Goal: Task Accomplishment & Management: Use online tool/utility

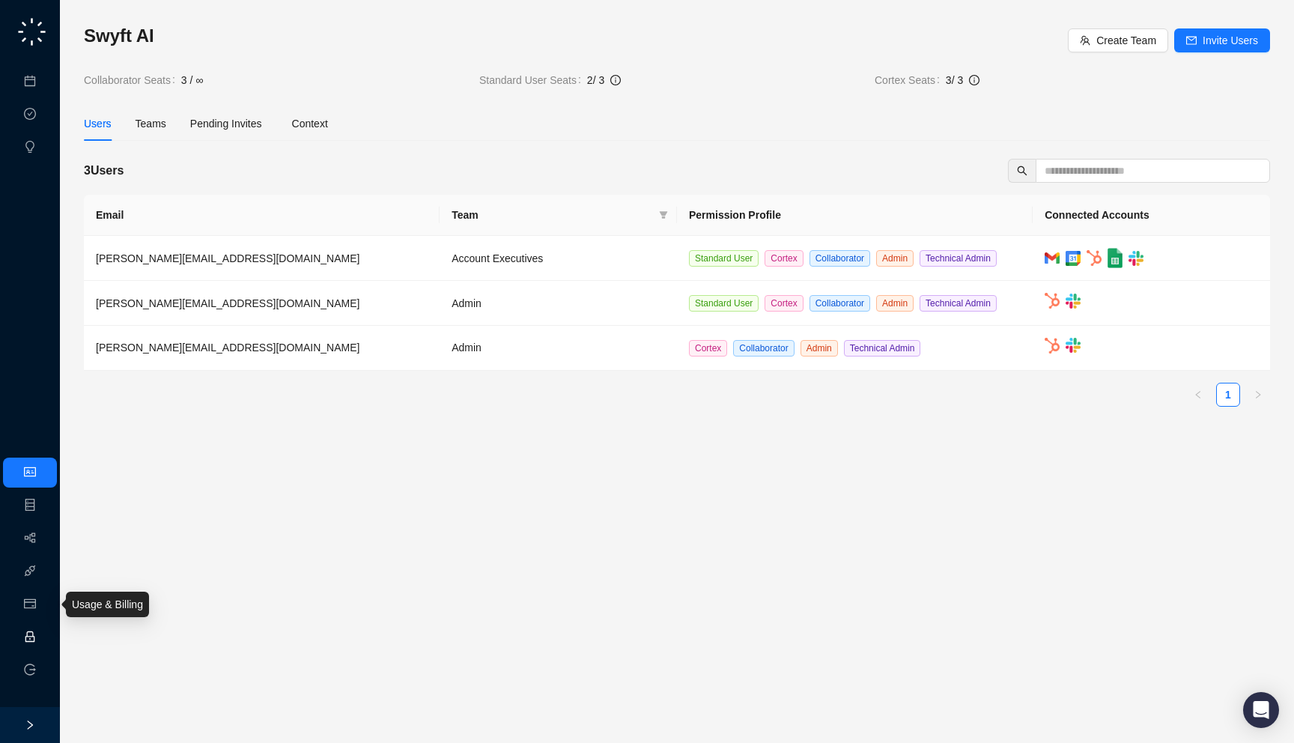
click at [43, 635] on link "Employee" at bounding box center [66, 637] width 46 height 12
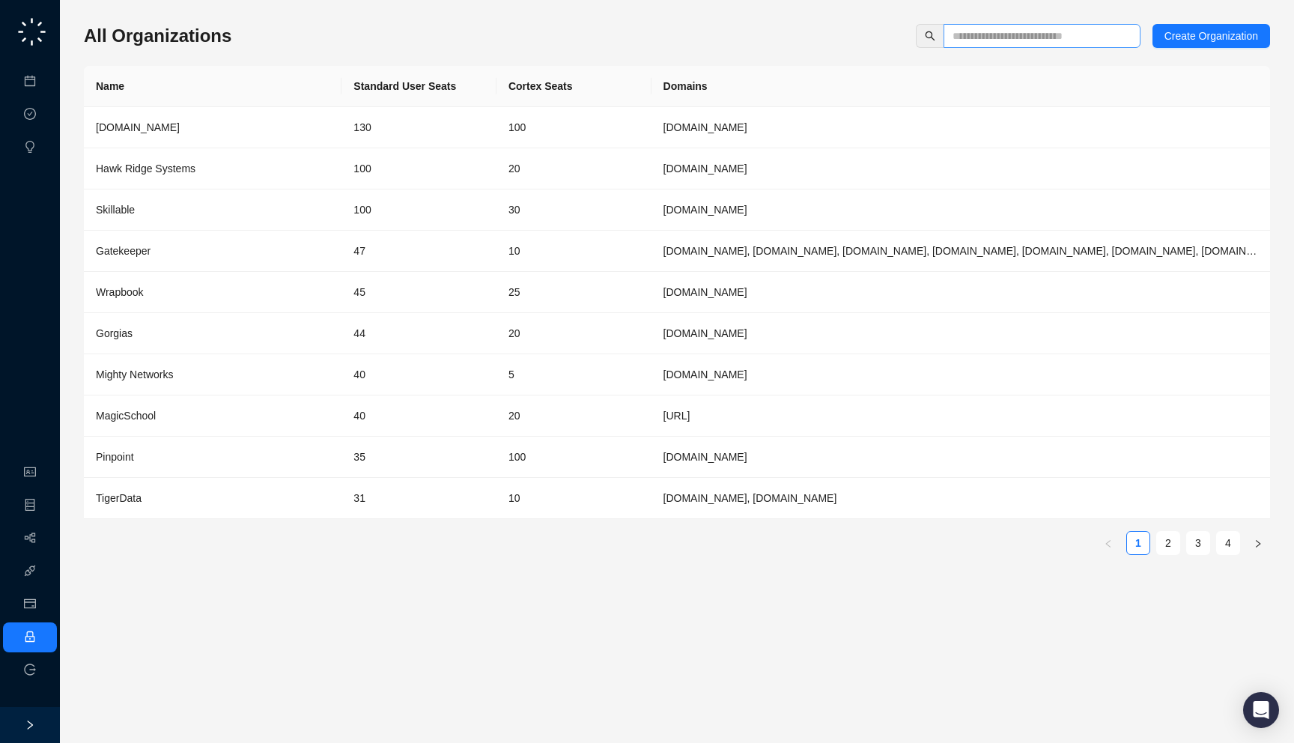
click at [993, 44] on span at bounding box center [1041, 36] width 197 height 24
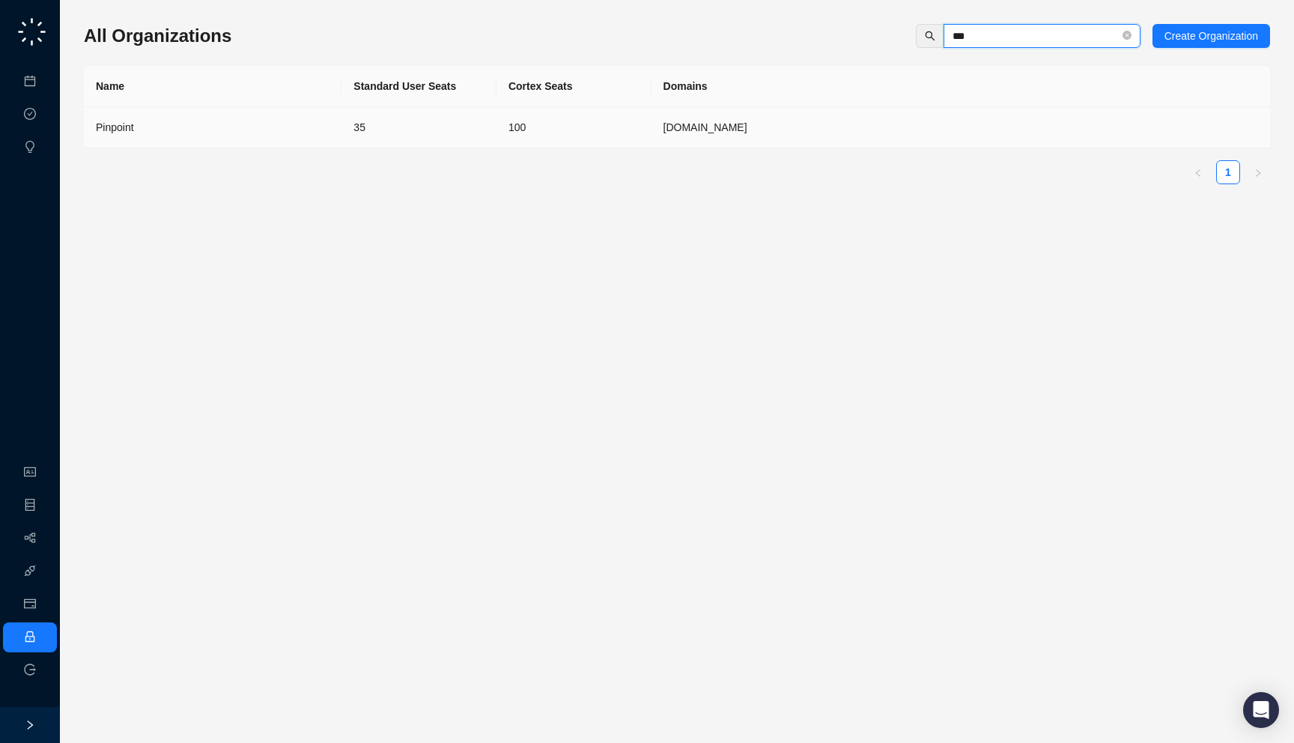
type input "***"
click at [314, 127] on div "Pinpoint" at bounding box center [213, 127] width 234 height 16
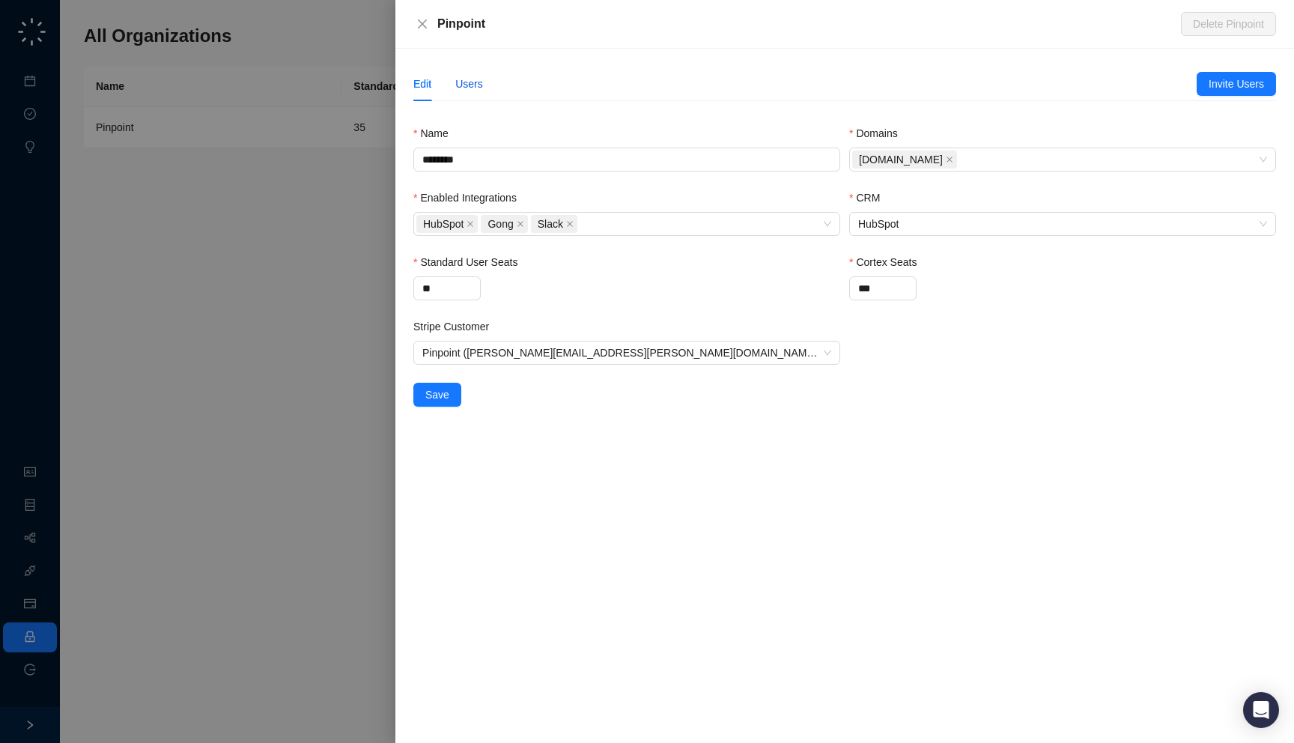
click at [465, 85] on div "Users" at bounding box center [469, 84] width 28 height 16
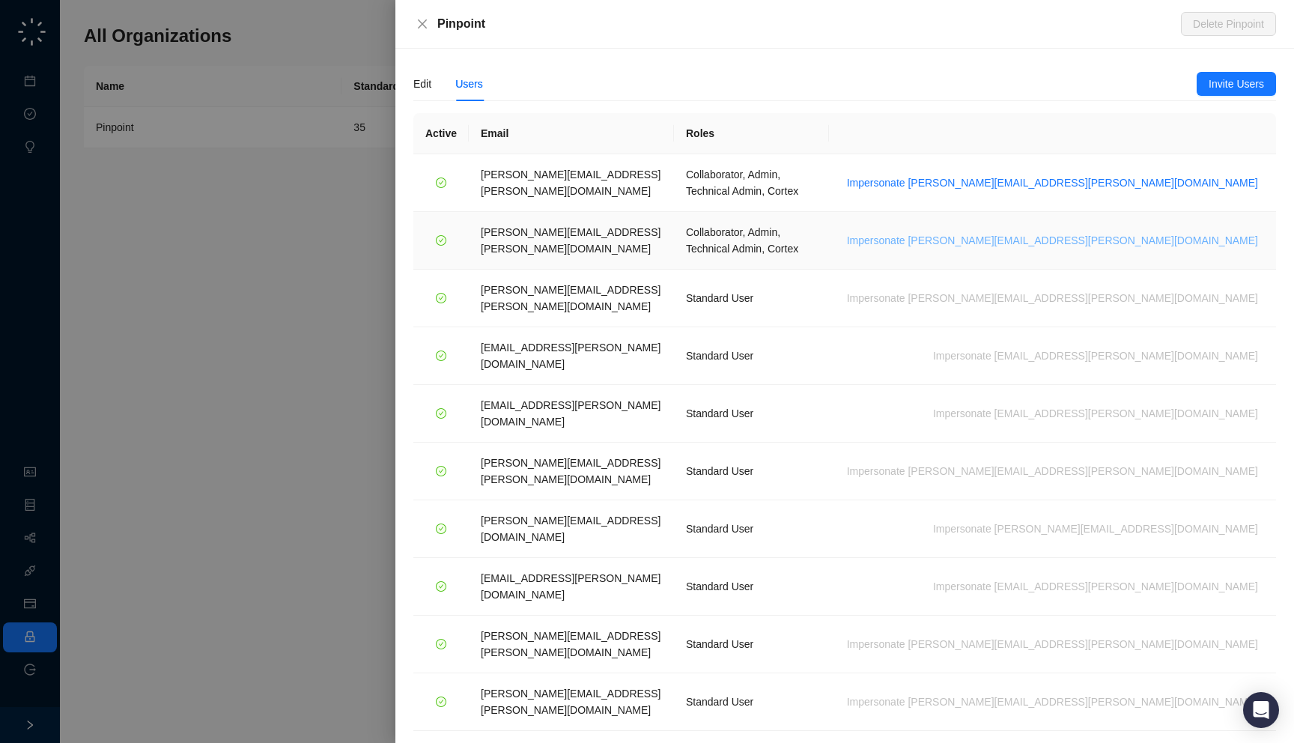
click at [1171, 232] on span "Impersonate luke.johnson@pinpointhq.com" at bounding box center [1052, 240] width 411 height 16
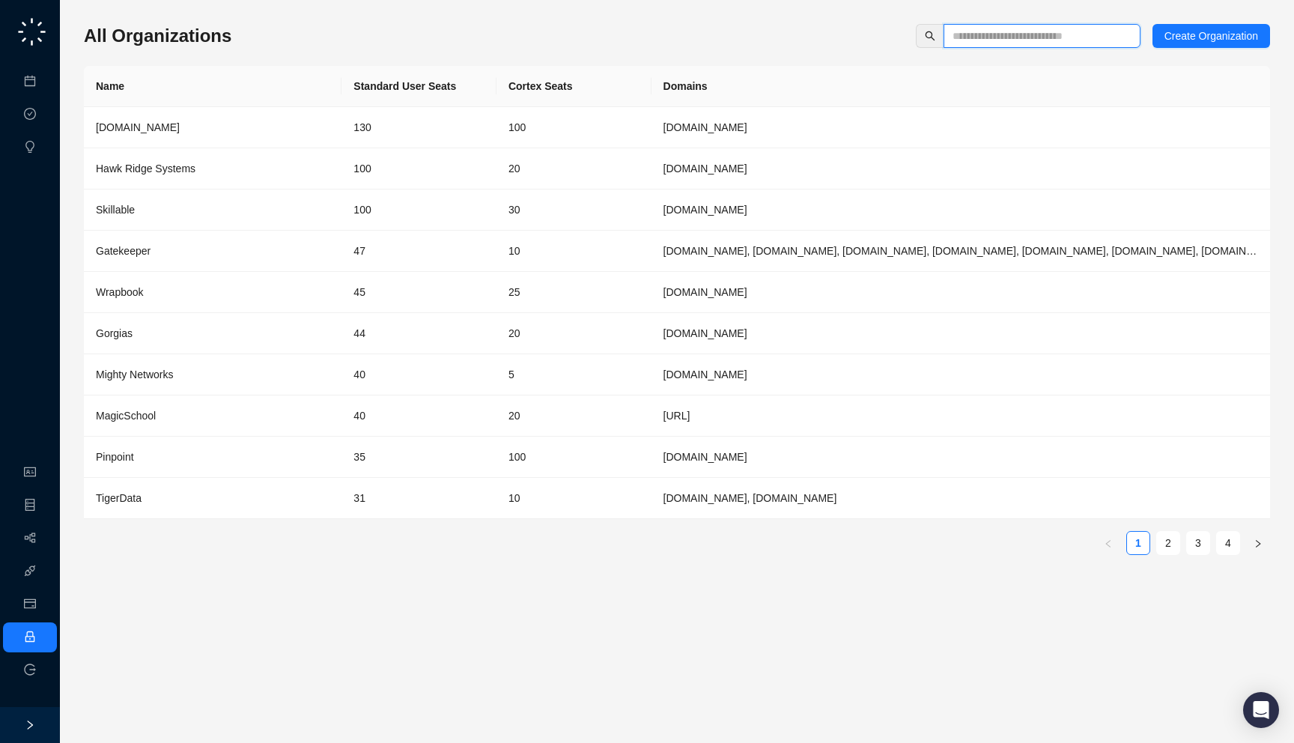
click at [1048, 39] on input "text" at bounding box center [1035, 36] width 167 height 16
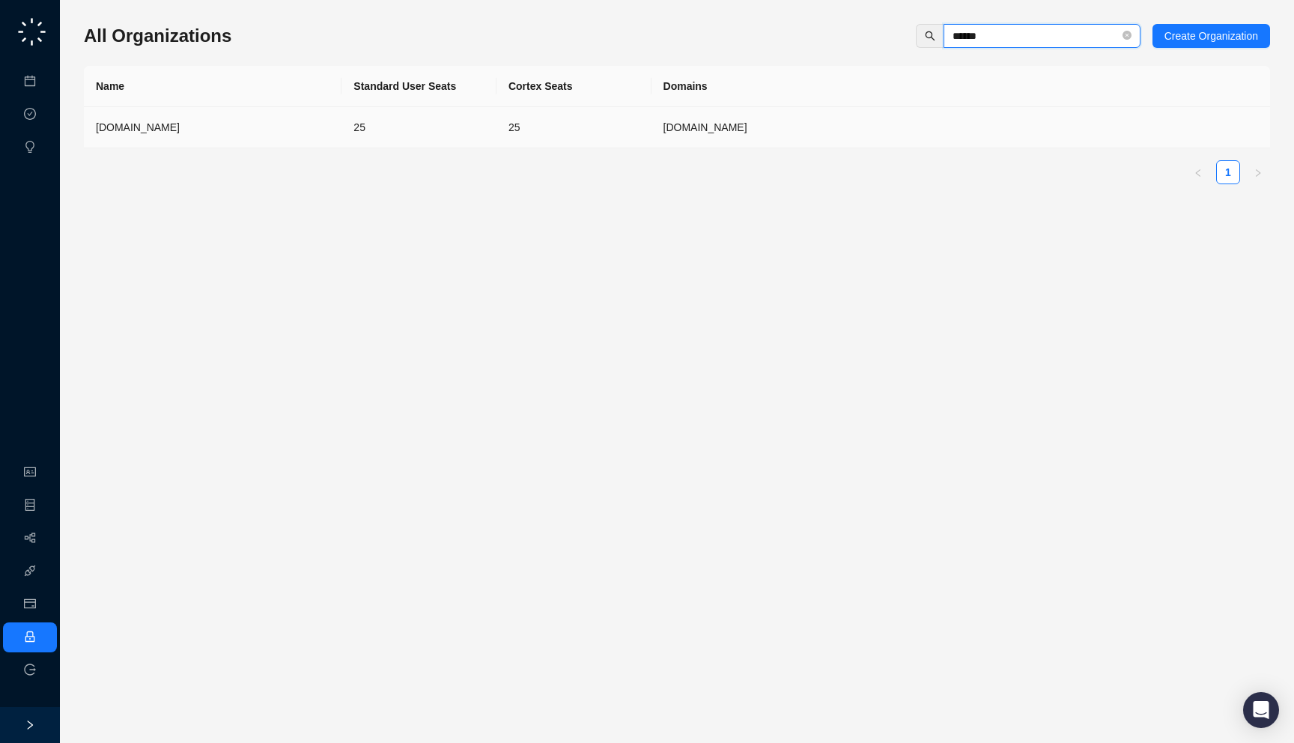
type input "******"
click at [355, 139] on td "25" at bounding box center [418, 127] width 155 height 41
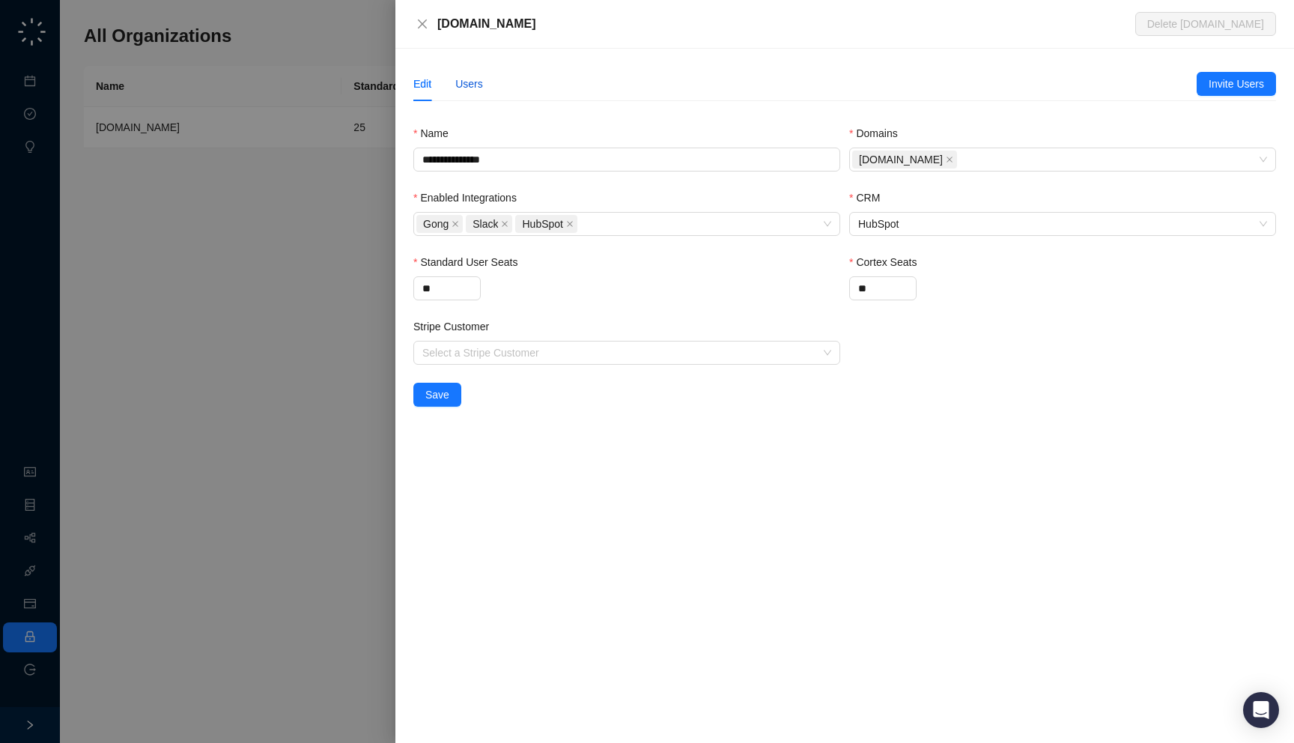
click at [479, 83] on div "Users" at bounding box center [469, 84] width 28 height 16
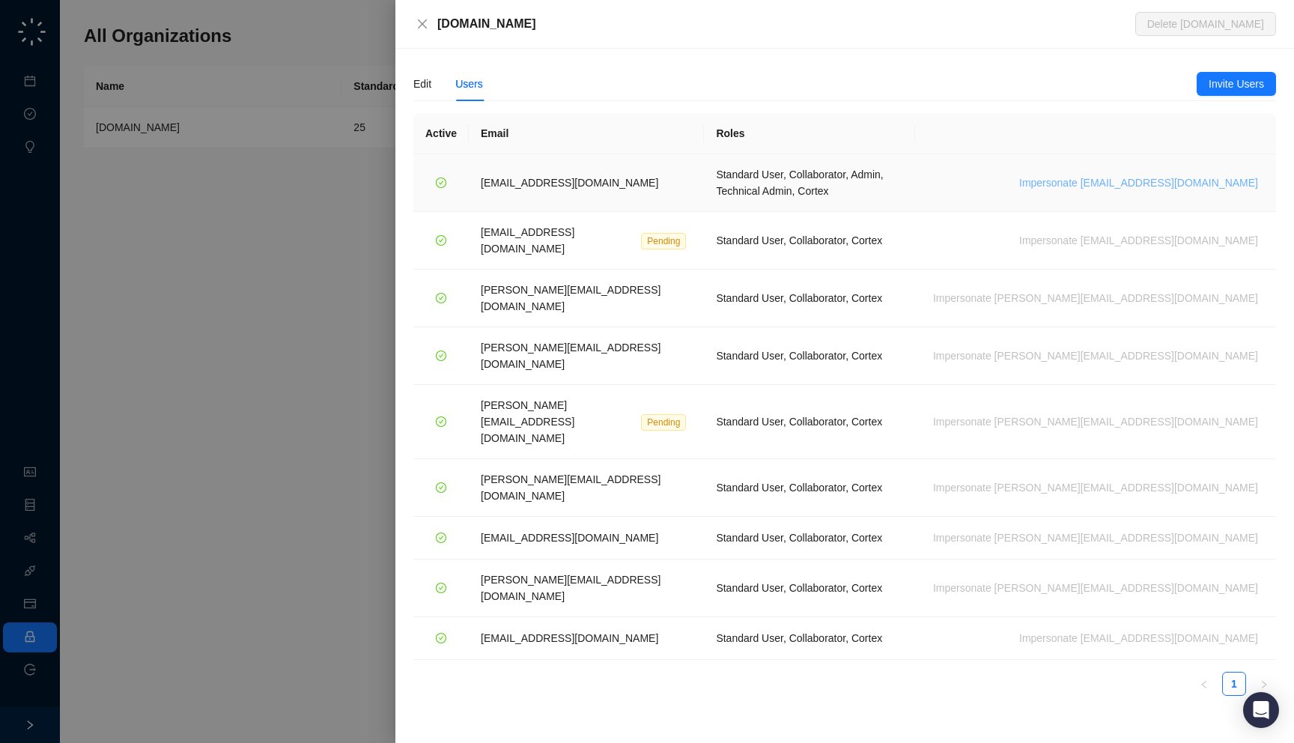
click at [1170, 174] on span "Impersonate orlando@unstructured.io" at bounding box center [1138, 182] width 239 height 16
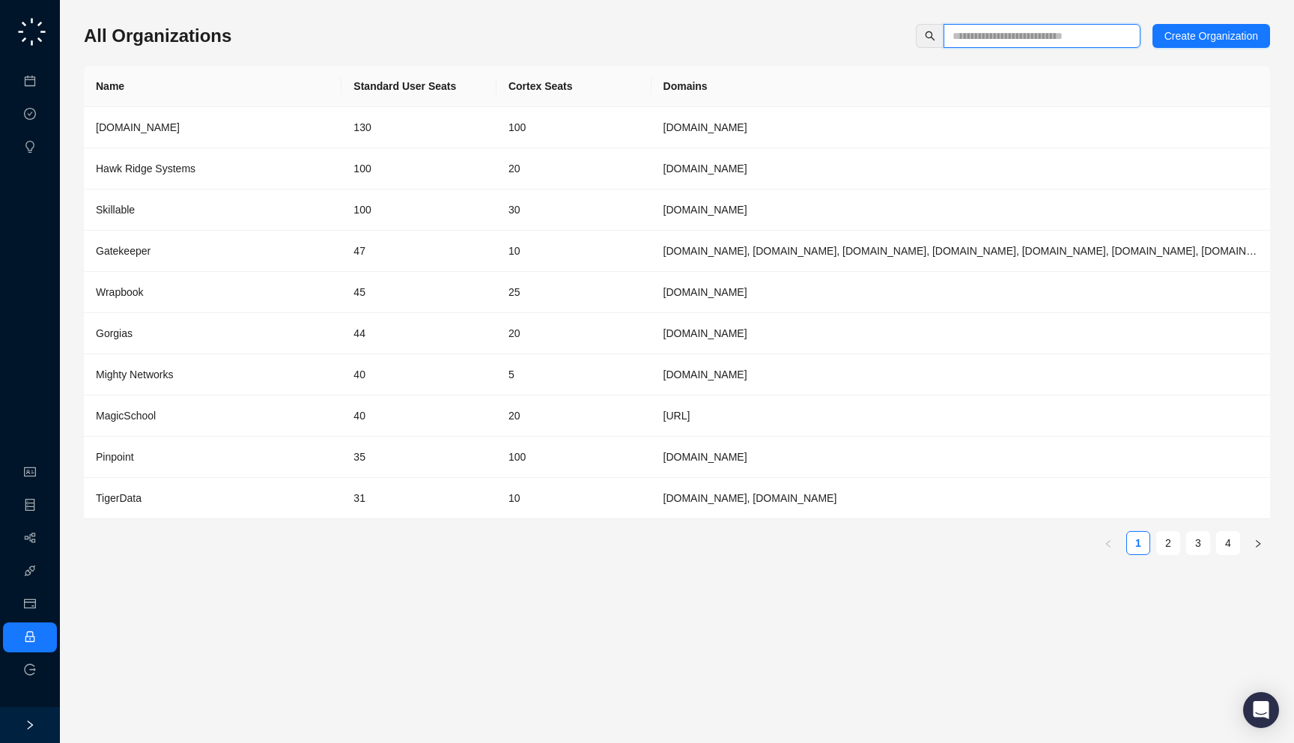
click at [999, 34] on input "text" at bounding box center [1035, 36] width 167 height 16
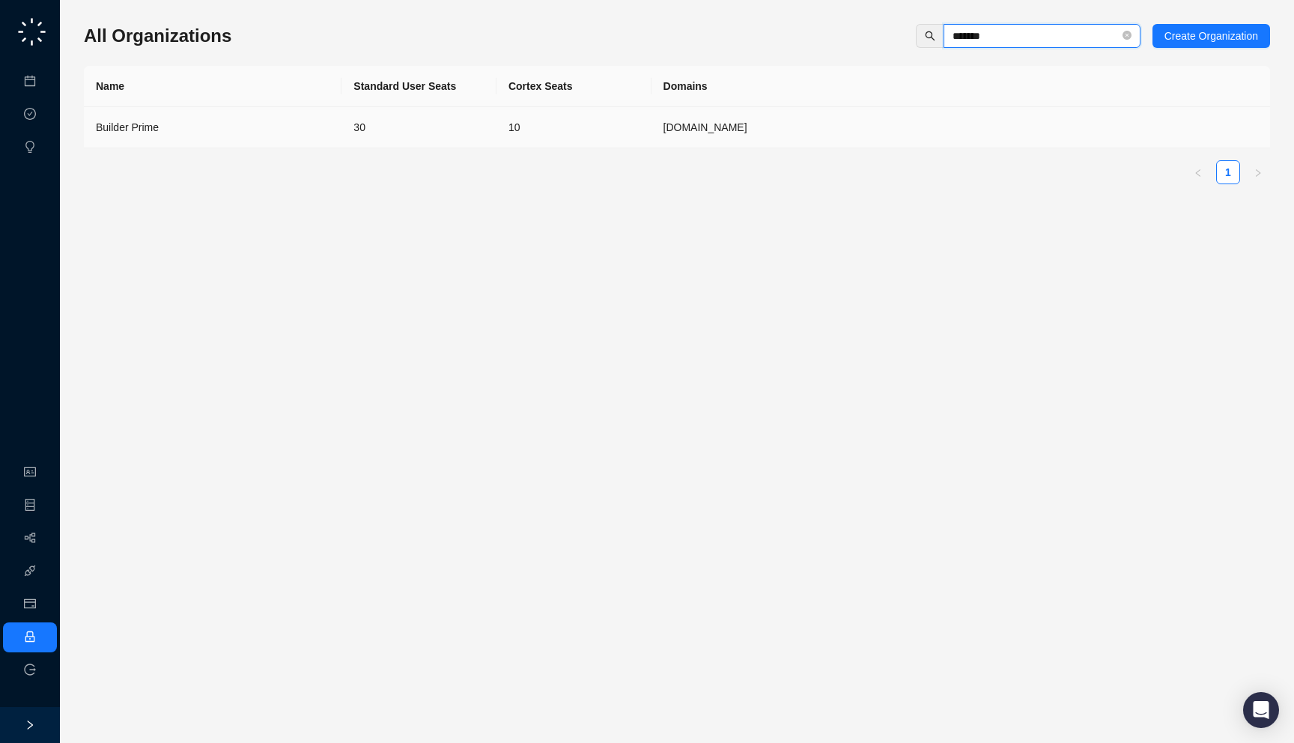
type input "*******"
click at [254, 129] on div "Builder Prime" at bounding box center [213, 127] width 234 height 16
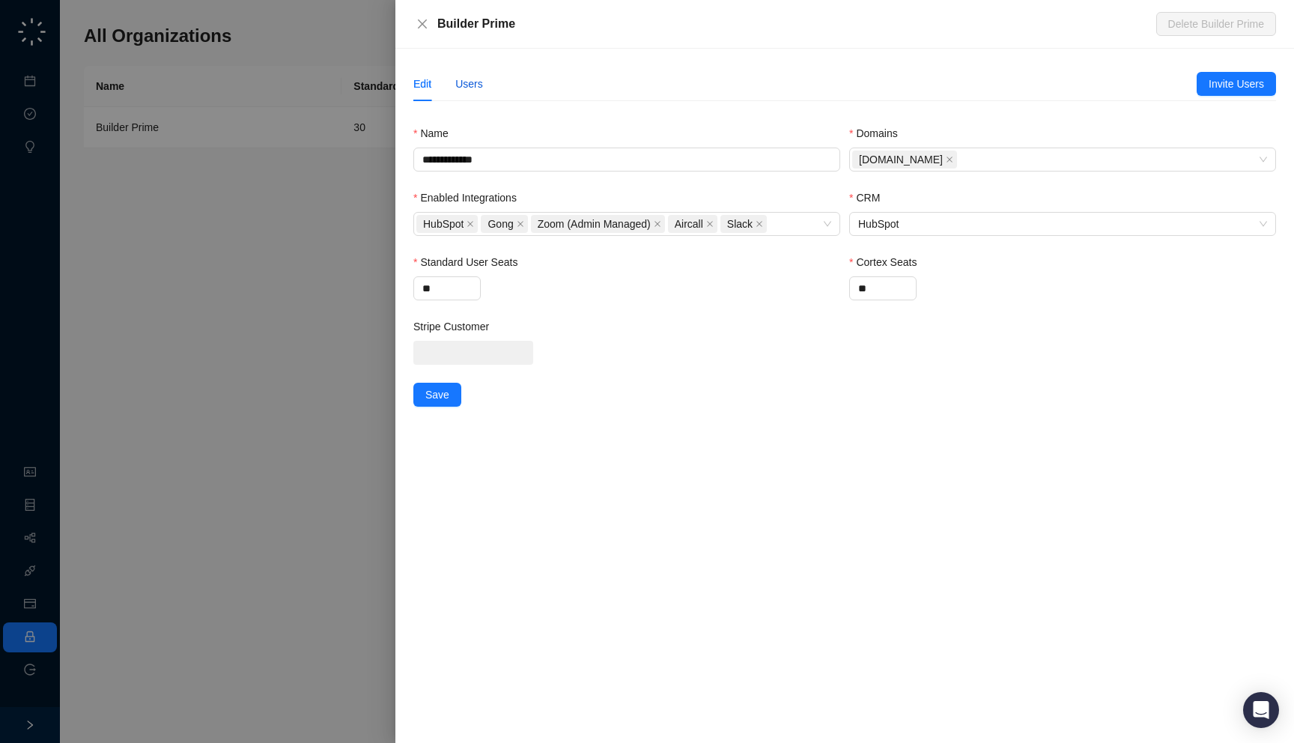
click at [475, 81] on div "Users" at bounding box center [469, 84] width 28 height 16
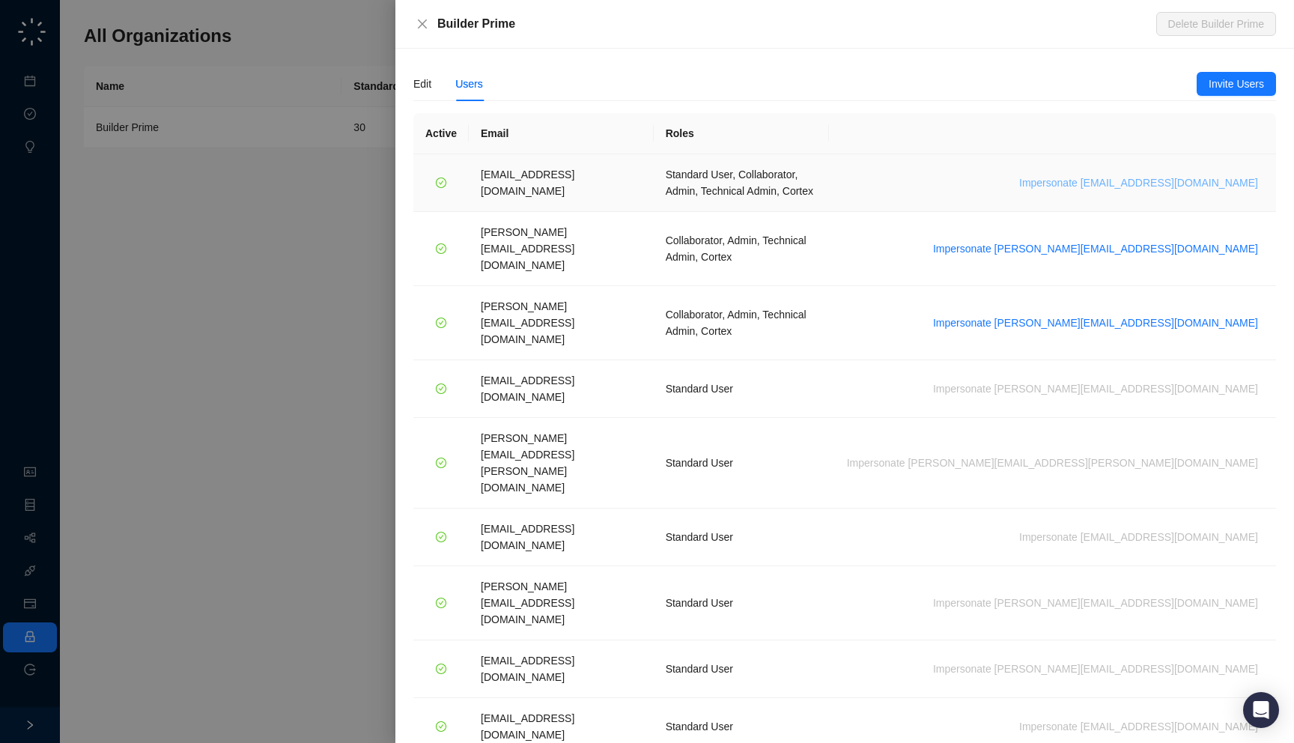
click at [1138, 174] on span "Impersonate ali@builderprime.com" at bounding box center [1138, 182] width 239 height 16
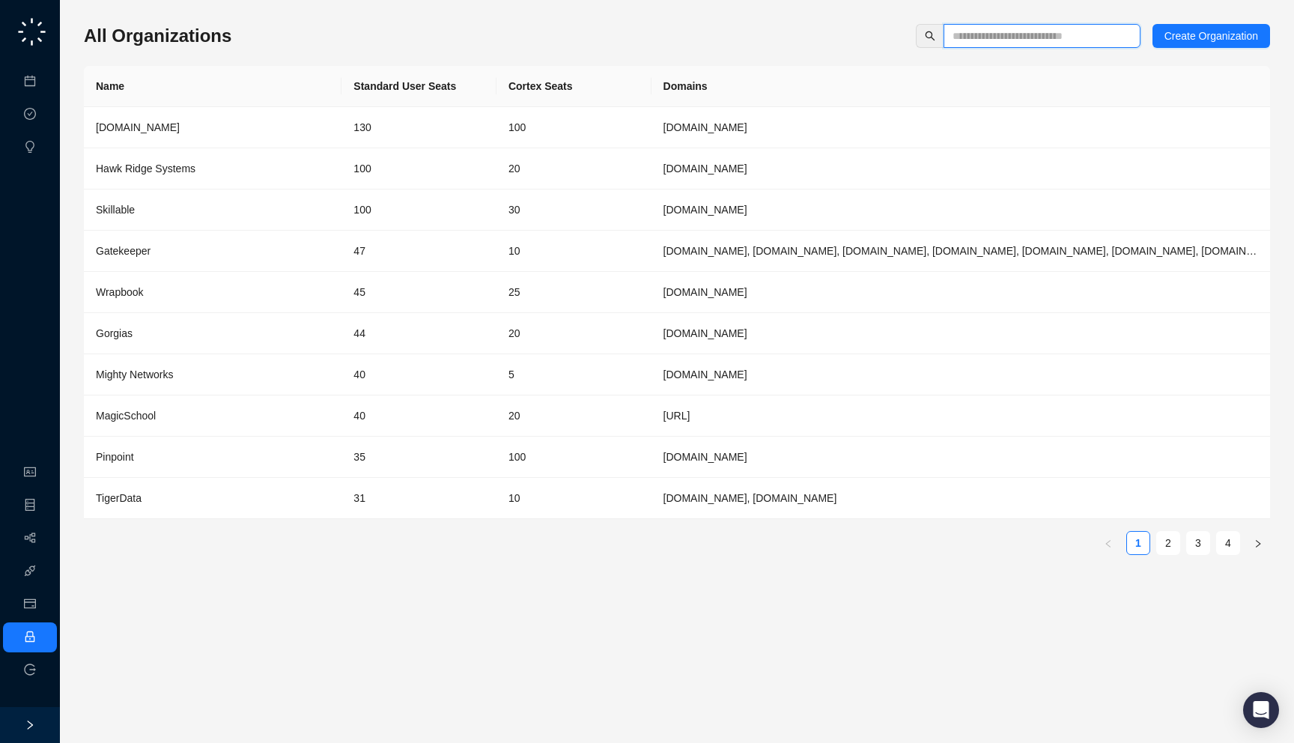
click at [984, 38] on input "text" at bounding box center [1035, 36] width 167 height 16
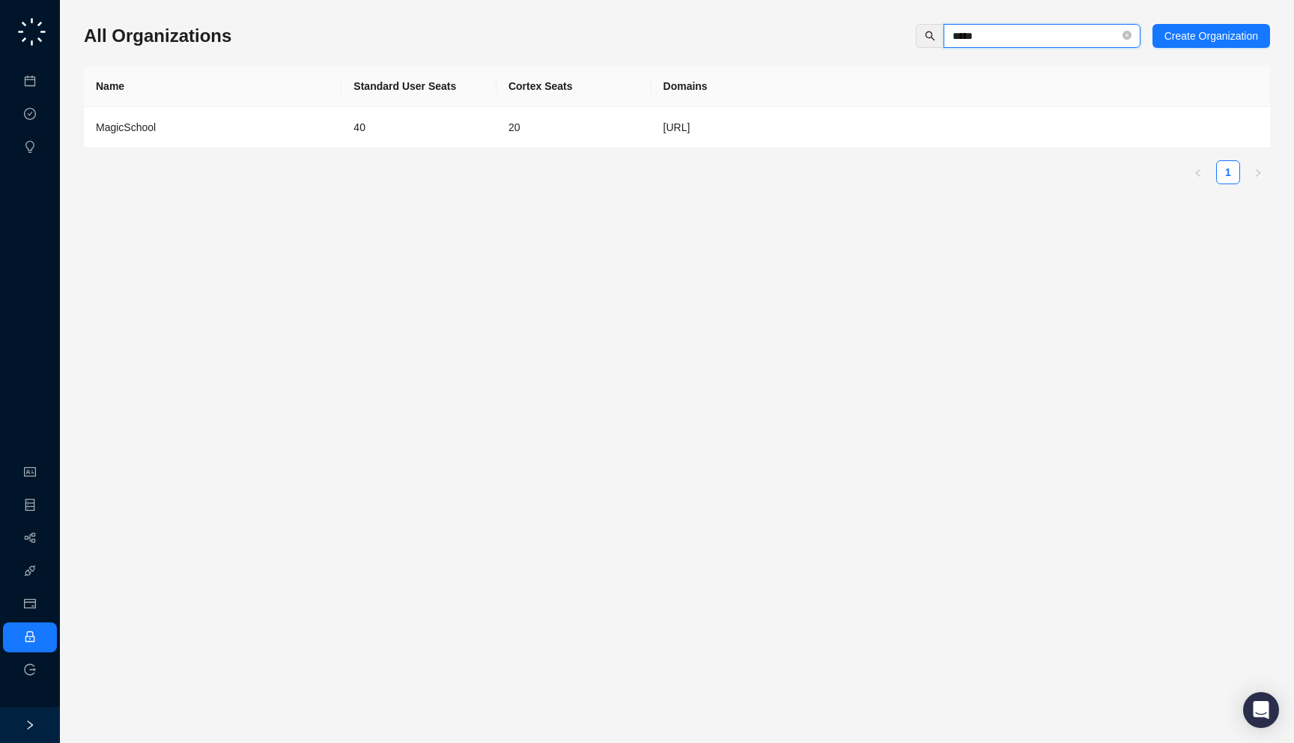
type input "*****"
click at [477, 119] on td "40" at bounding box center [418, 127] width 155 height 41
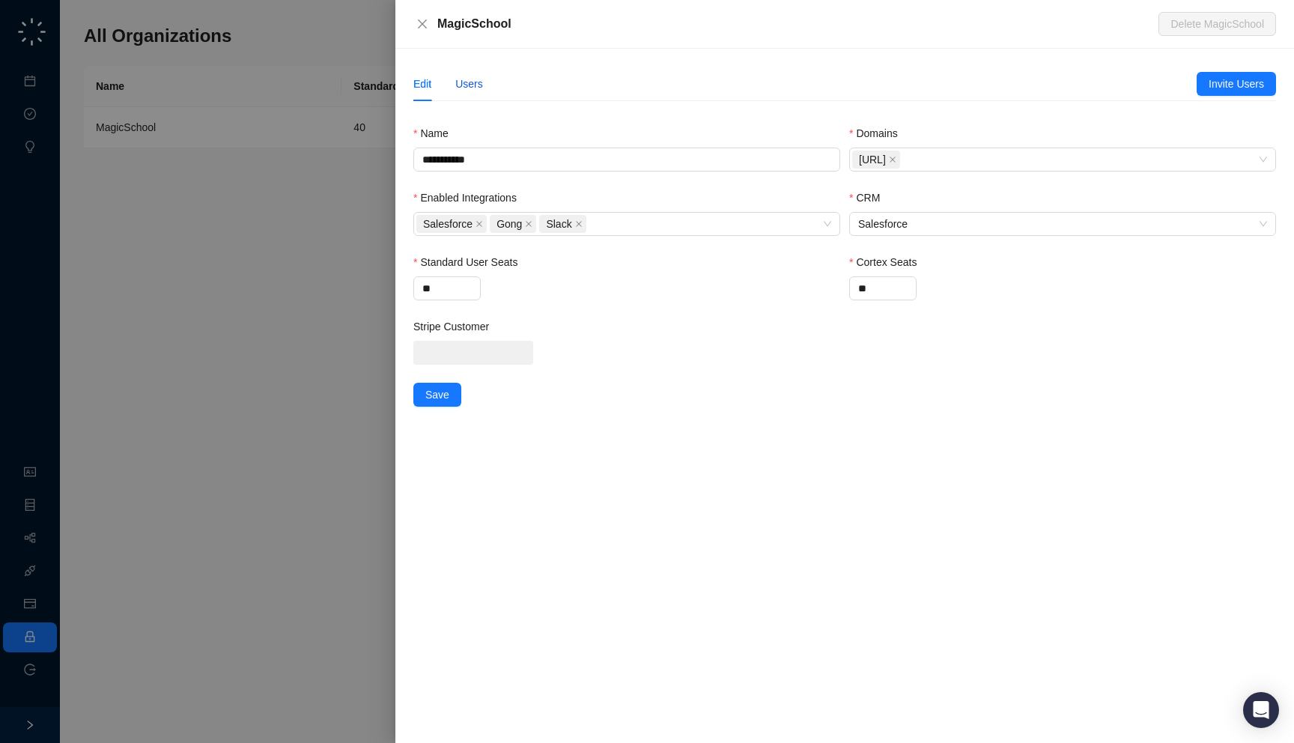
click at [478, 79] on div "Users" at bounding box center [469, 84] width 28 height 16
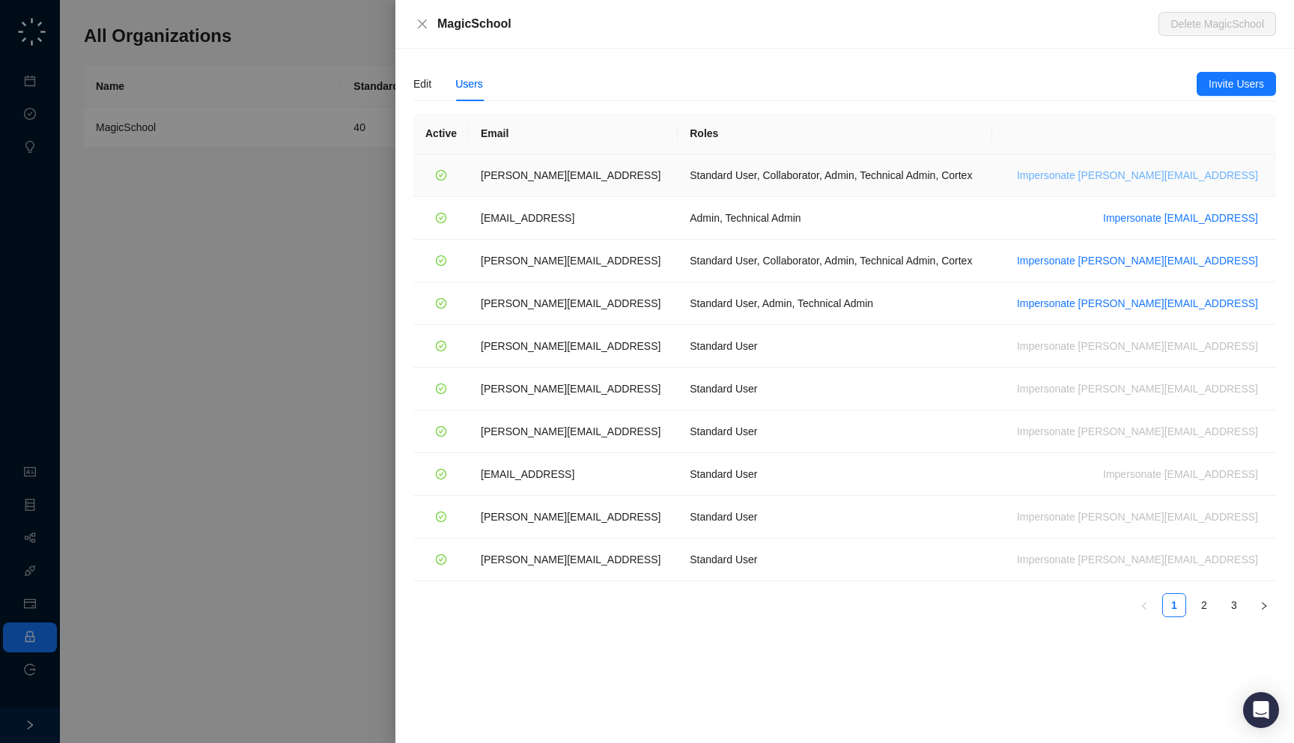
click at [1232, 182] on span "Impersonate ana@magicschool.ai" at bounding box center [1137, 175] width 241 height 16
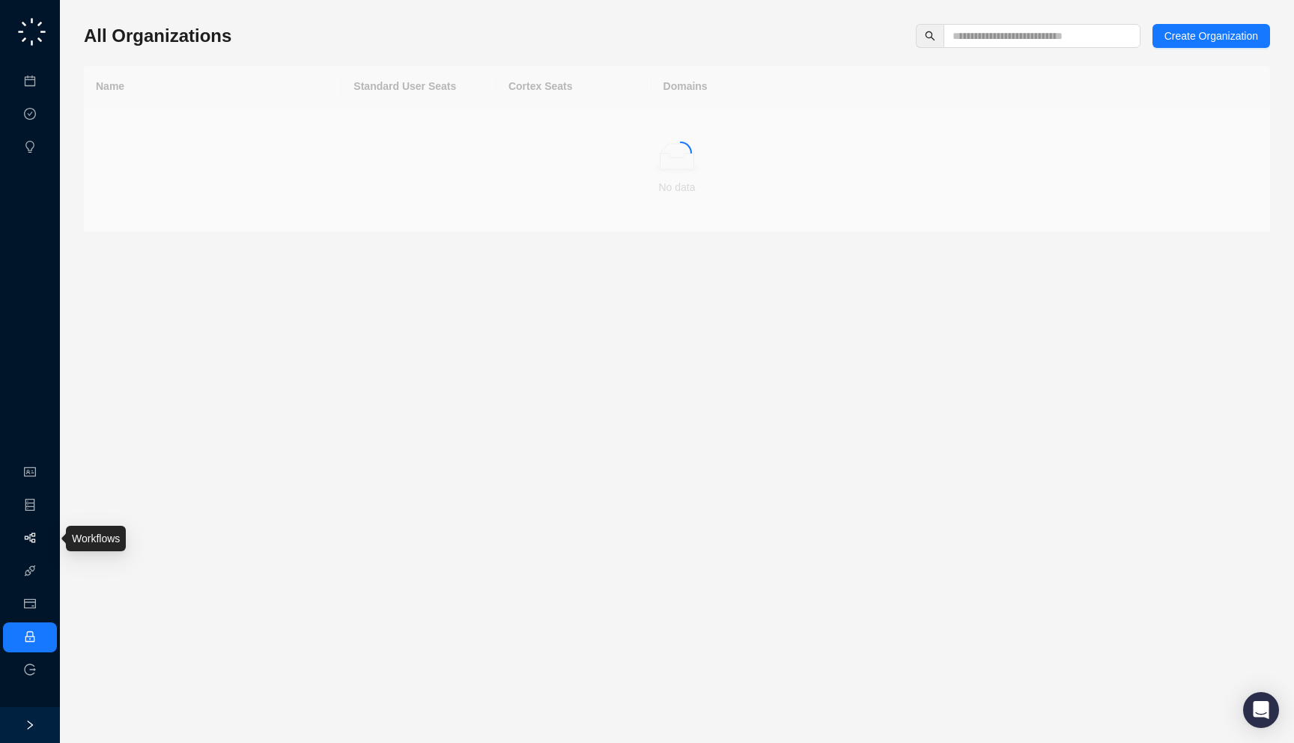
click at [43, 540] on link "Workflows" at bounding box center [67, 538] width 48 height 12
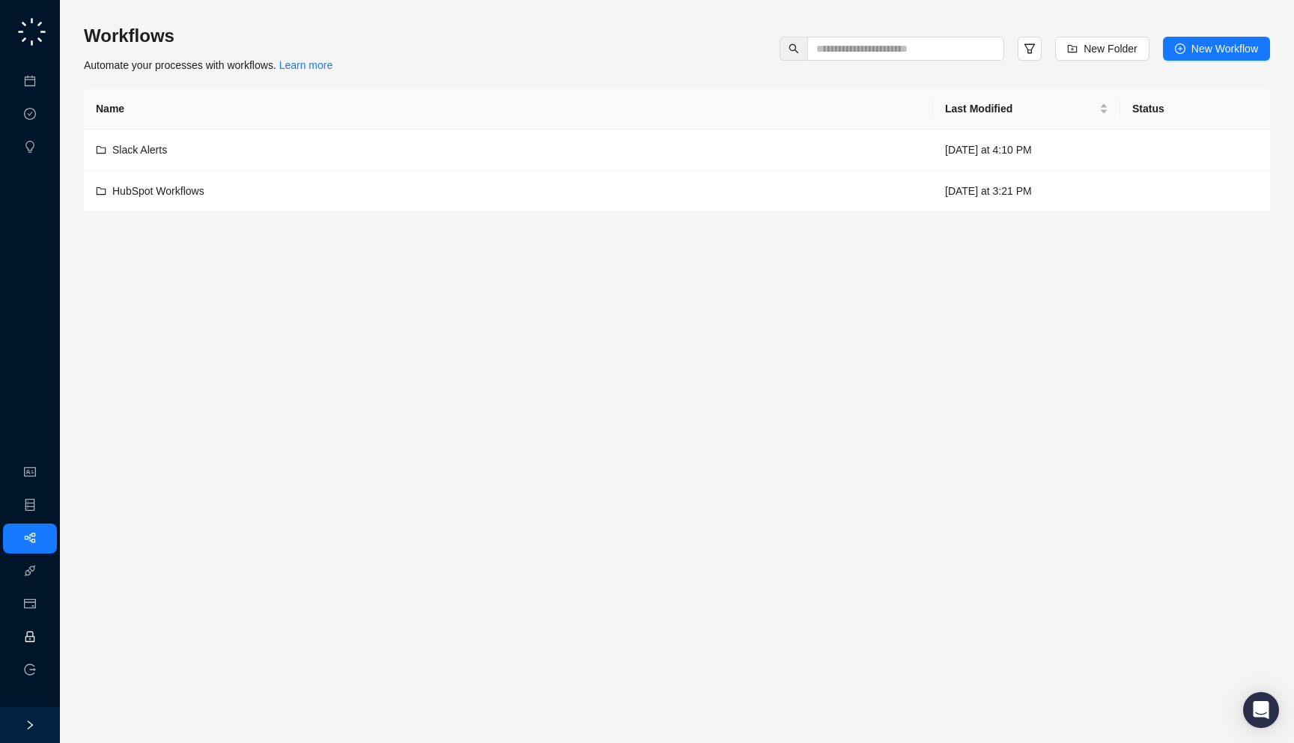
click at [43, 643] on link "Employee" at bounding box center [66, 637] width 46 height 12
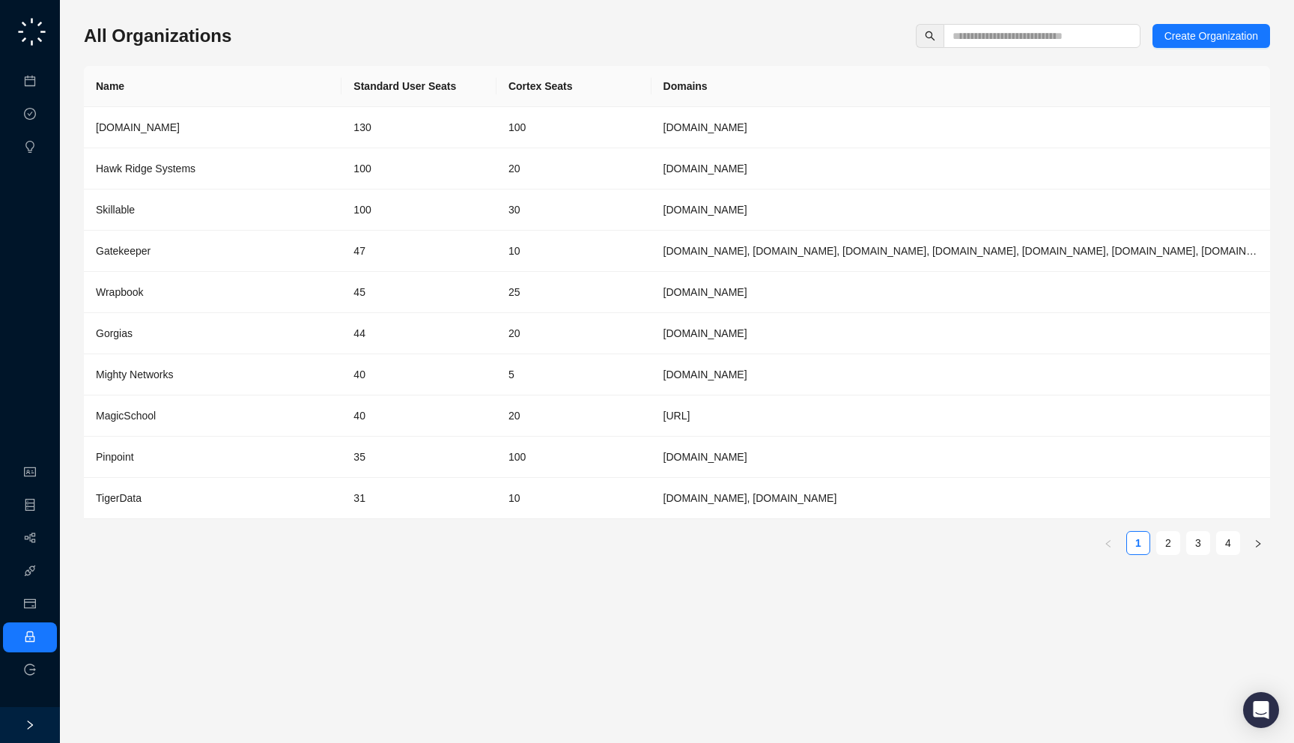
drag, startPoint x: 249, startPoint y: 39, endPoint x: 246, endPoint y: 31, distance: 8.1
click at [246, 31] on div "All Organizations Create Organization" at bounding box center [677, 36] width 1186 height 24
click at [970, 29] on input "text" at bounding box center [1035, 36] width 167 height 16
type input "*"
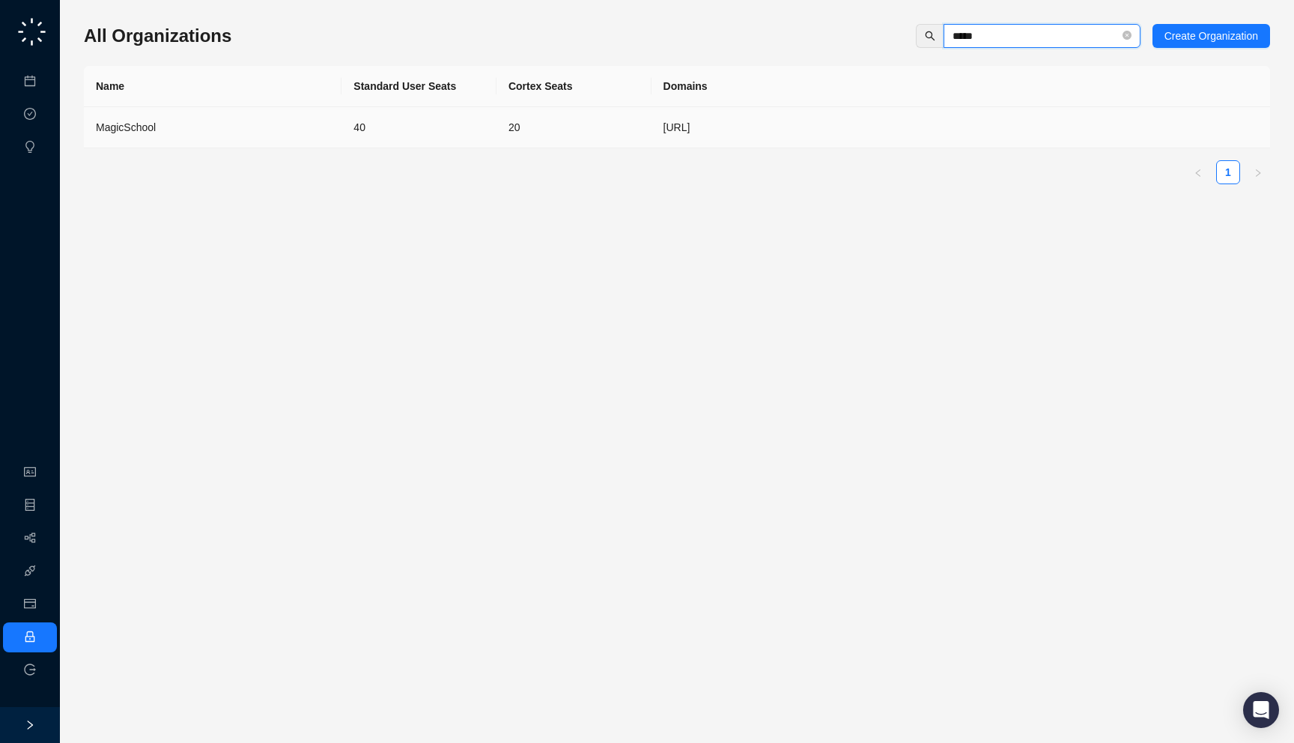
type input "*****"
click at [339, 123] on td "MagicSchool" at bounding box center [213, 127] width 258 height 41
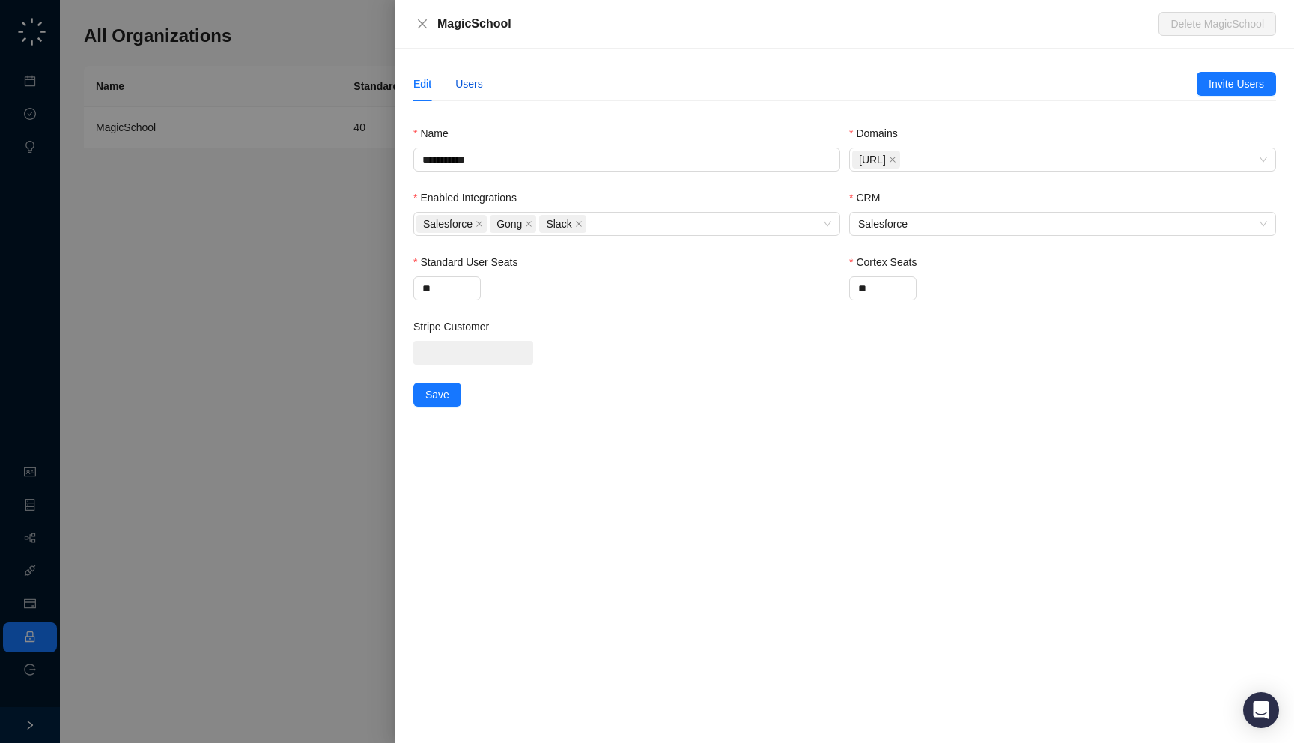
click at [473, 85] on div "Users" at bounding box center [469, 84] width 28 height 16
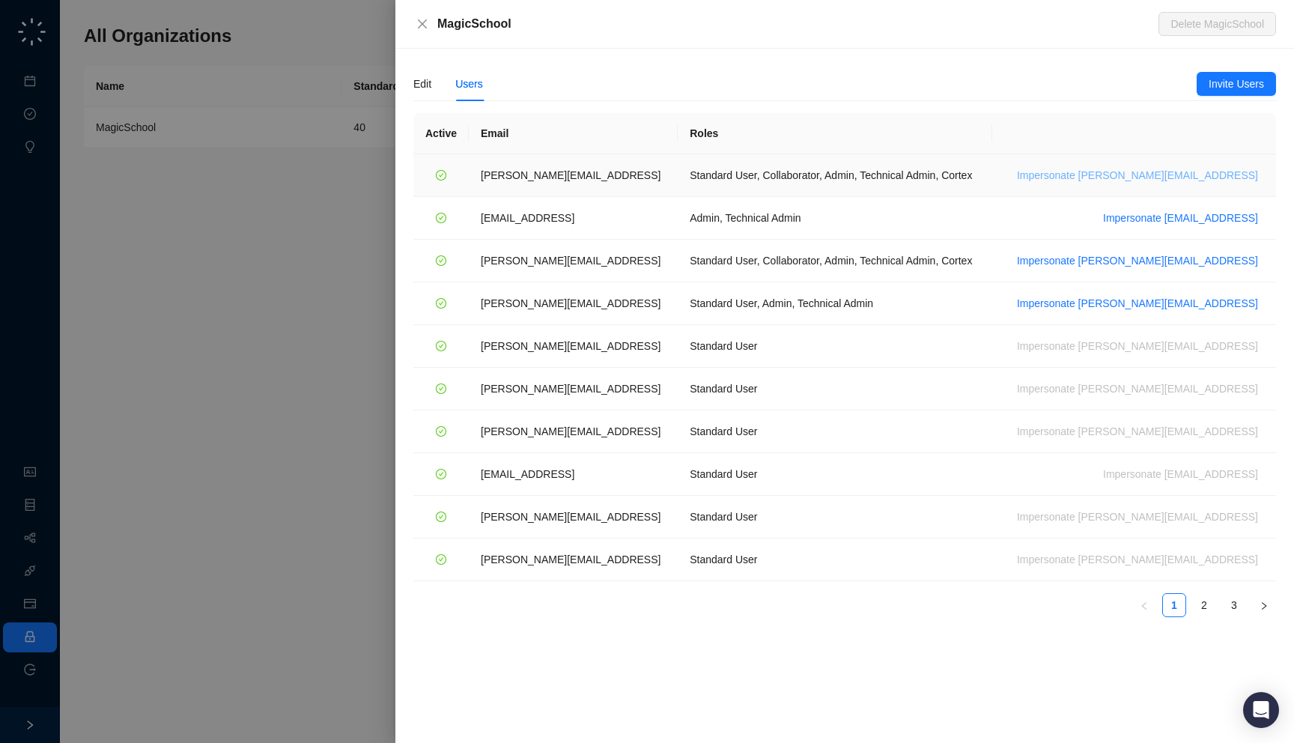
click at [1181, 175] on span "Impersonate ana@magicschool.ai" at bounding box center [1137, 175] width 241 height 16
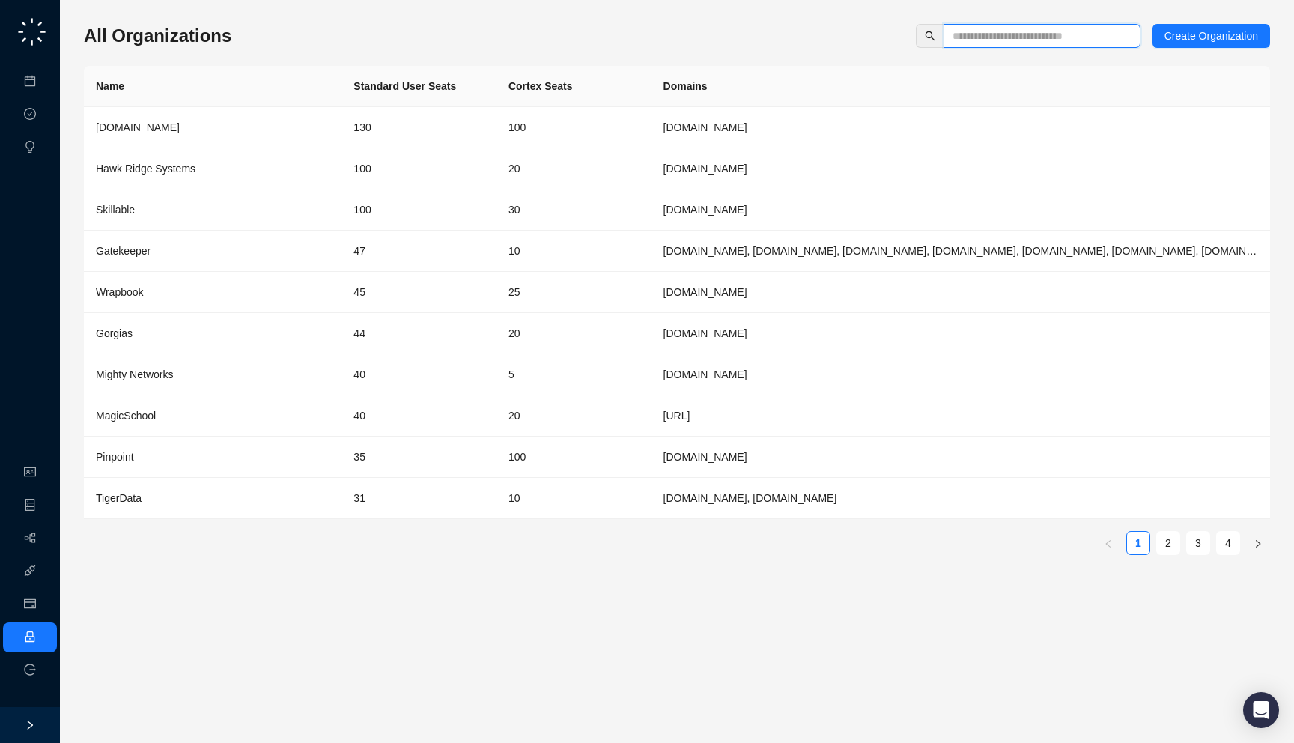
click at [1047, 31] on input "text" at bounding box center [1035, 36] width 167 height 16
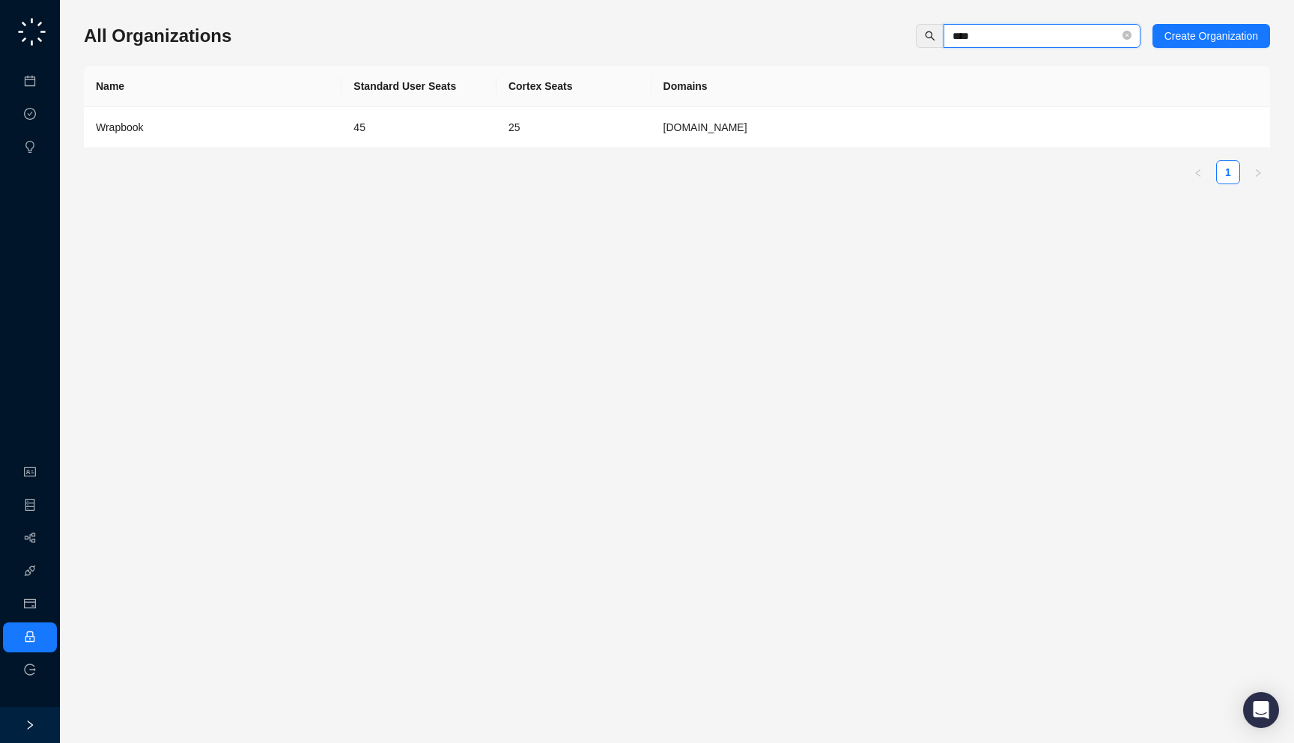
type input "****"
click at [529, 147] on td "25" at bounding box center [573, 127] width 155 height 41
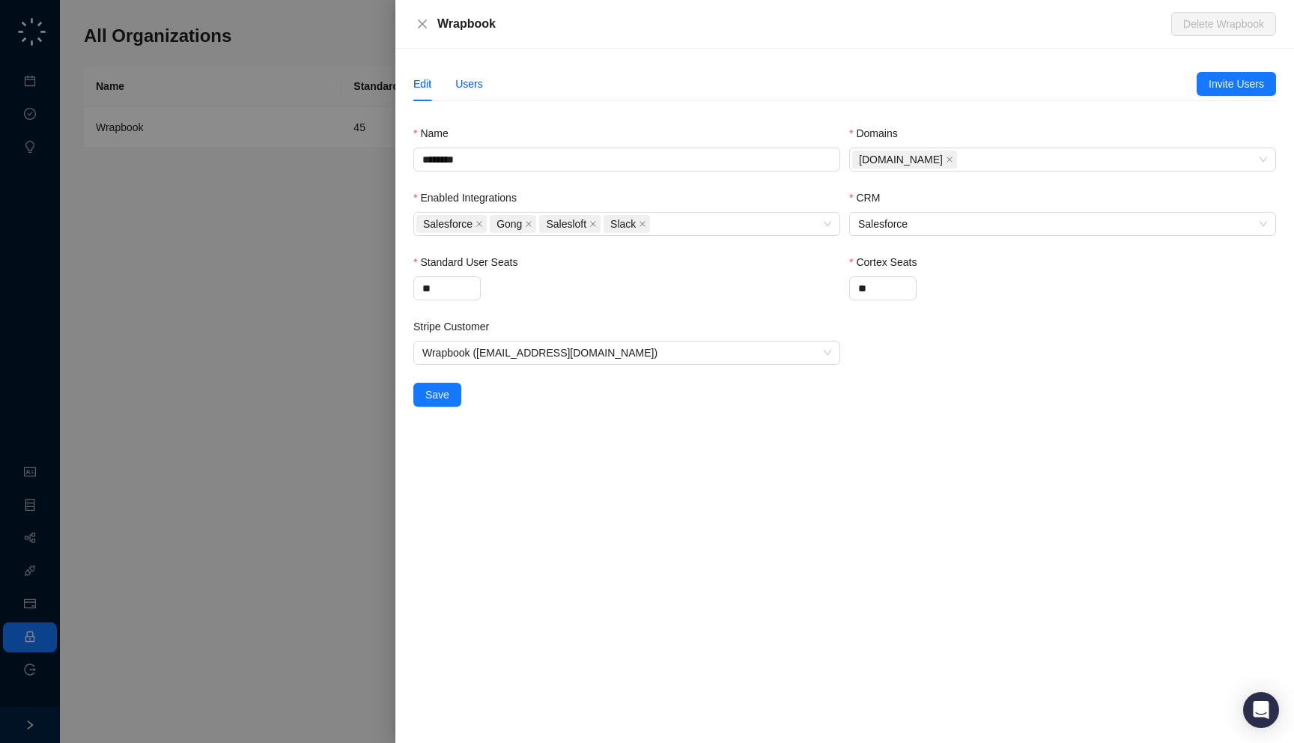
click at [469, 88] on div "Users" at bounding box center [469, 84] width 28 height 16
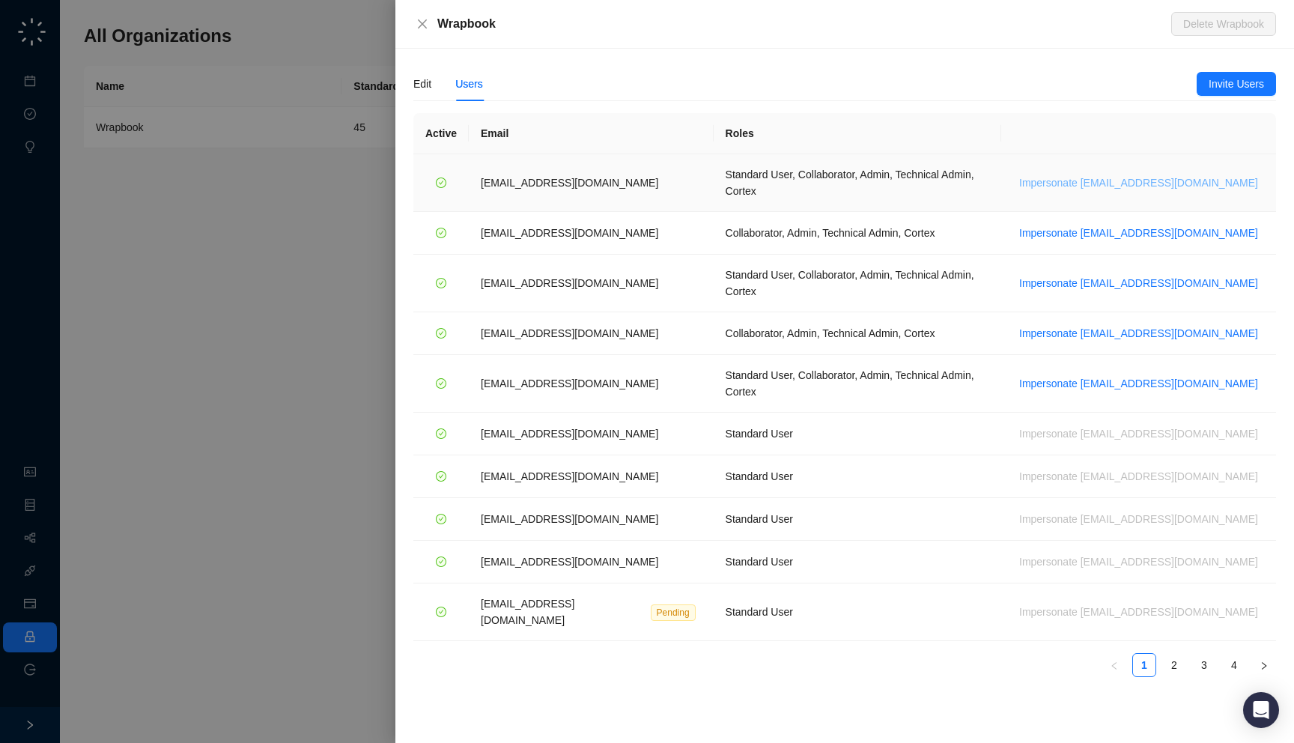
click at [1111, 174] on span "Impersonate [EMAIL_ADDRESS][DOMAIN_NAME]" at bounding box center [1138, 182] width 239 height 16
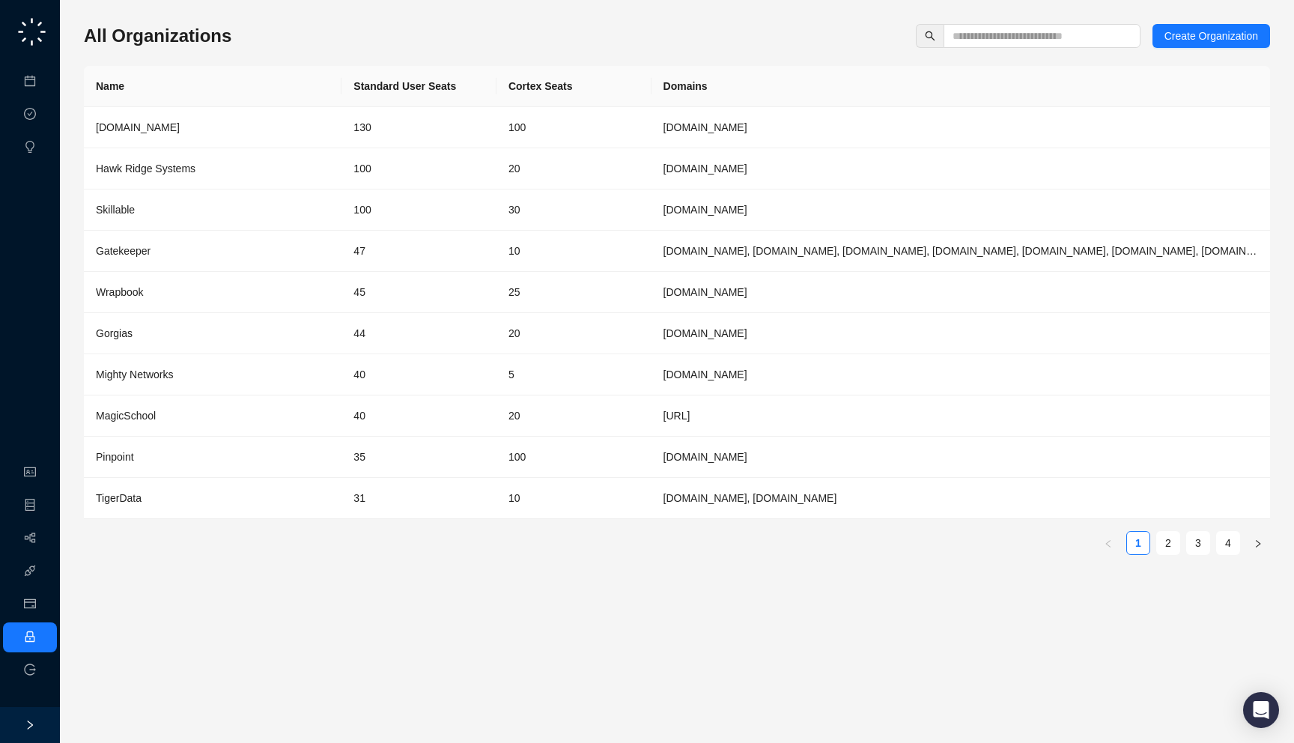
click at [264, 48] on div "All Organizations Create Organization Name Standard User Seats Cortex Seats Dom…" at bounding box center [677, 295] width 1186 height 543
